Goal: Task Accomplishment & Management: Use online tool/utility

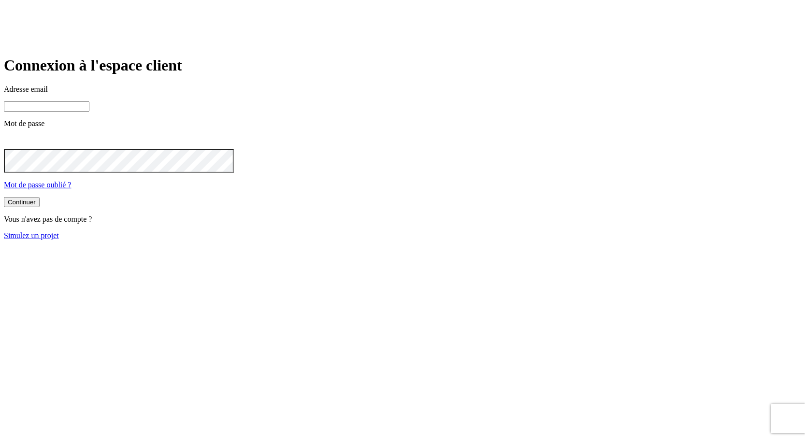
type input "james.bond+36@nalo.fr"
click at [408, 240] on div "Continuer Vous n'avez pas de compte ? Simulez un projet" at bounding box center [402, 218] width 797 height 43
click at [59, 240] on link "Simulez un projet" at bounding box center [31, 235] width 55 height 8
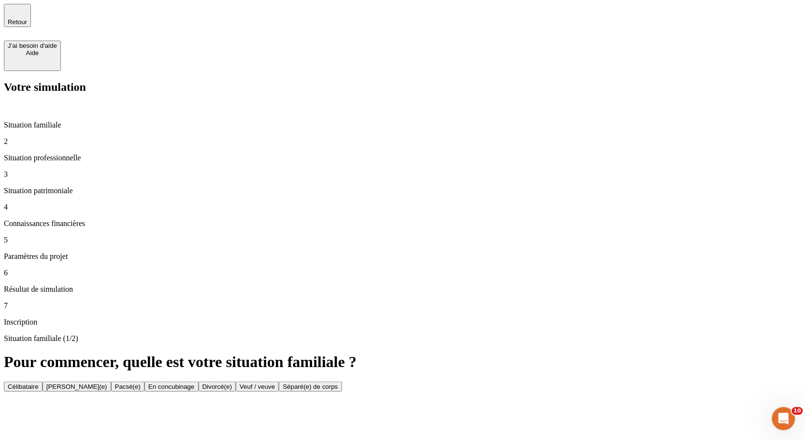
click at [43, 382] on button "Célibataire" at bounding box center [23, 387] width 39 height 10
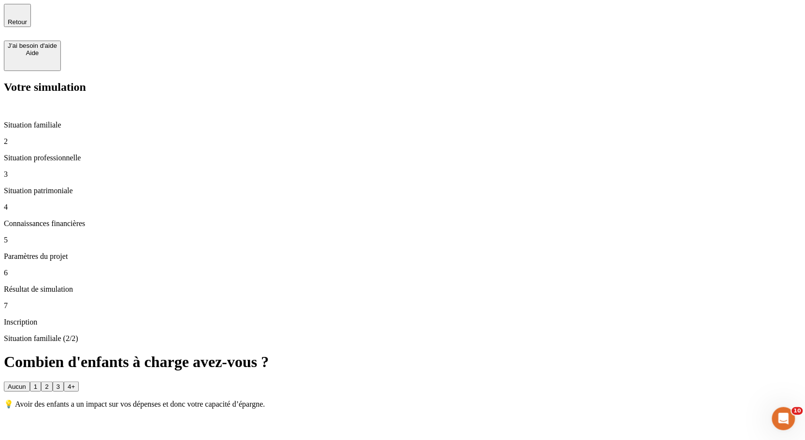
click at [30, 382] on button "Aucun" at bounding box center [17, 387] width 26 height 10
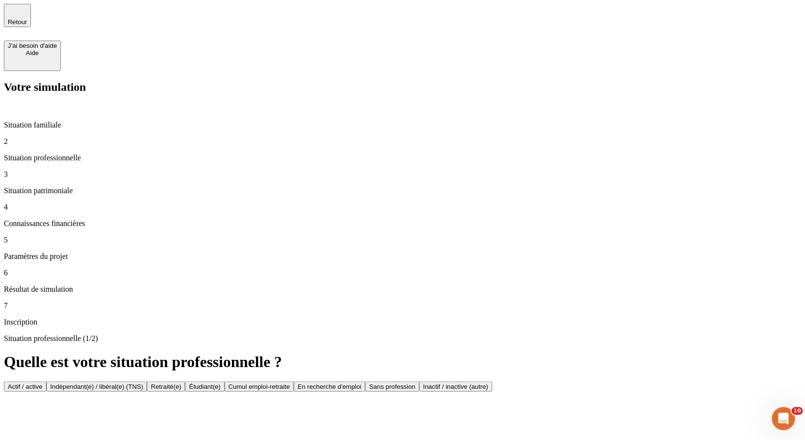
click at [46, 382] on button "Actif / active" at bounding box center [25, 387] width 43 height 10
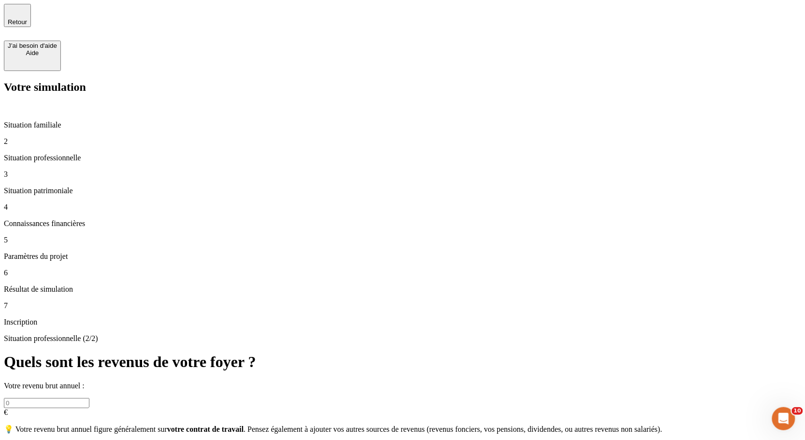
click at [89, 398] on input "text" at bounding box center [47, 403] width 86 height 10
type input "200 000"
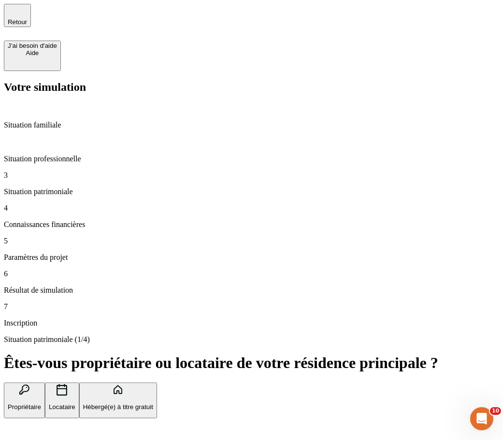
click at [41, 404] on p "Propriétaire" at bounding box center [24, 407] width 33 height 7
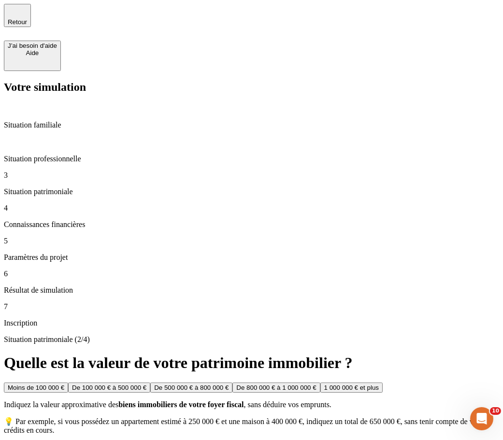
click at [238, 383] on div "Moins de 100 000 € De 100 000 € à 500 000 € De 500 000 € à 800 000 € De 800 000…" at bounding box center [251, 409] width 495 height 52
click at [320, 383] on button "1 000 000 € et plus" at bounding box center [351, 388] width 62 height 10
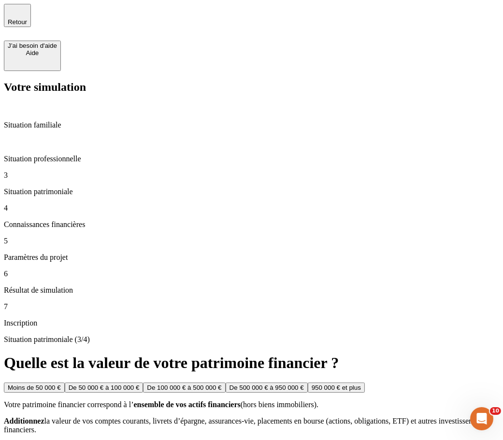
click at [312, 384] on div "950 000 € et plus" at bounding box center [336, 387] width 49 height 7
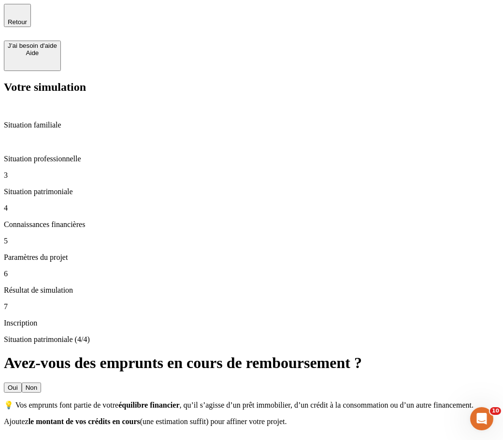
click at [41, 383] on button "Non" at bounding box center [31, 388] width 19 height 10
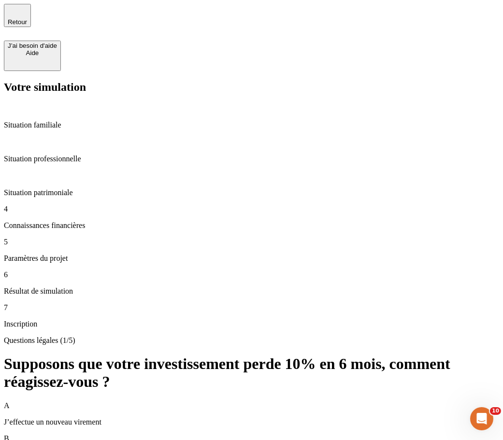
click at [286, 402] on div "A J’effectue un nouveau virement" at bounding box center [251, 414] width 495 height 25
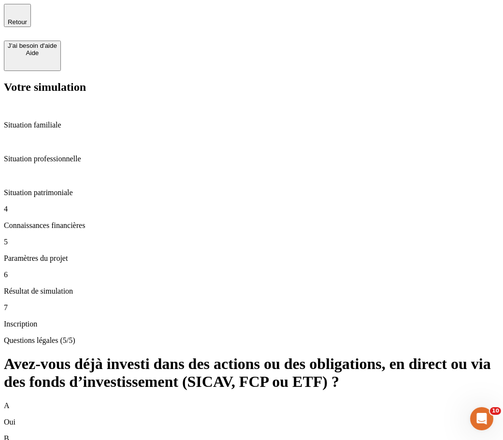
click at [296, 434] on div "B Non" at bounding box center [251, 446] width 495 height 25
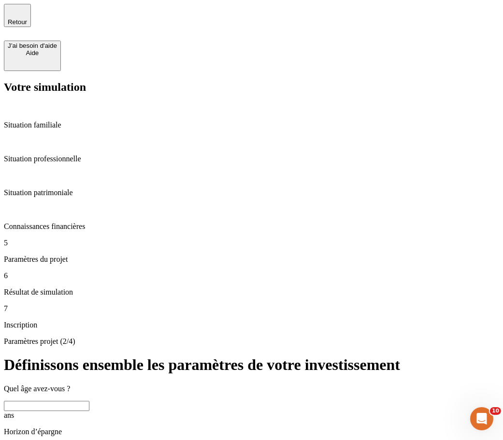
click at [89, 401] on input "text" at bounding box center [47, 406] width 86 height 10
type input "40"
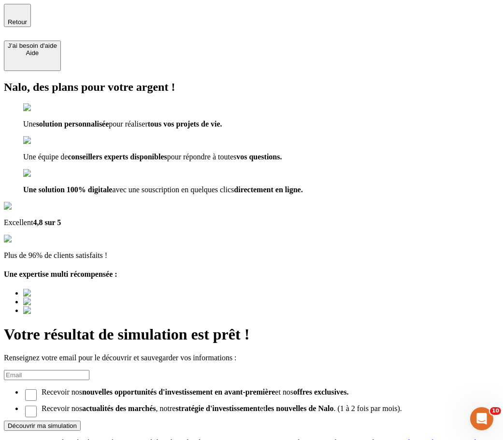
click at [89, 370] on input at bounding box center [47, 375] width 86 height 10
type input "tot@gmail.com"
click at [81, 421] on button "Découvrir ma simulation" at bounding box center [42, 426] width 77 height 10
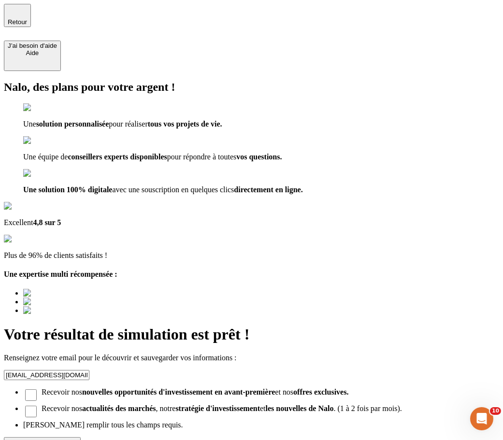
click at [77, 439] on div "Découvrir ma simulation" at bounding box center [42, 442] width 69 height 7
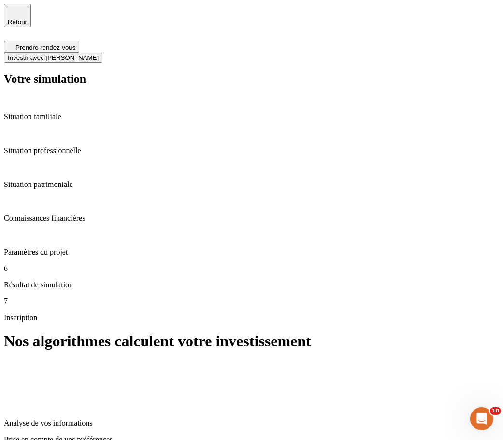
click at [269, 333] on div "Nos algorithmes calculent votre investissement Analyse de vos informations Pris…" at bounding box center [251, 405] width 495 height 144
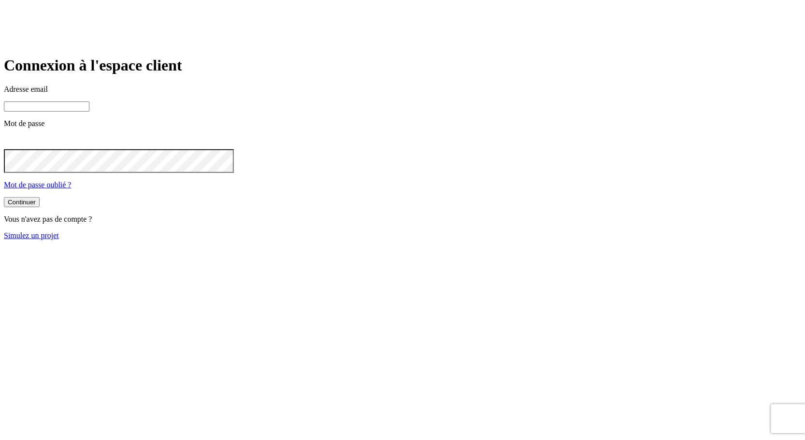
type input "james.bond+36@nalo.fr"
click at [59, 240] on link "Simulez un projet" at bounding box center [31, 235] width 55 height 8
